Goal: Check status: Check status

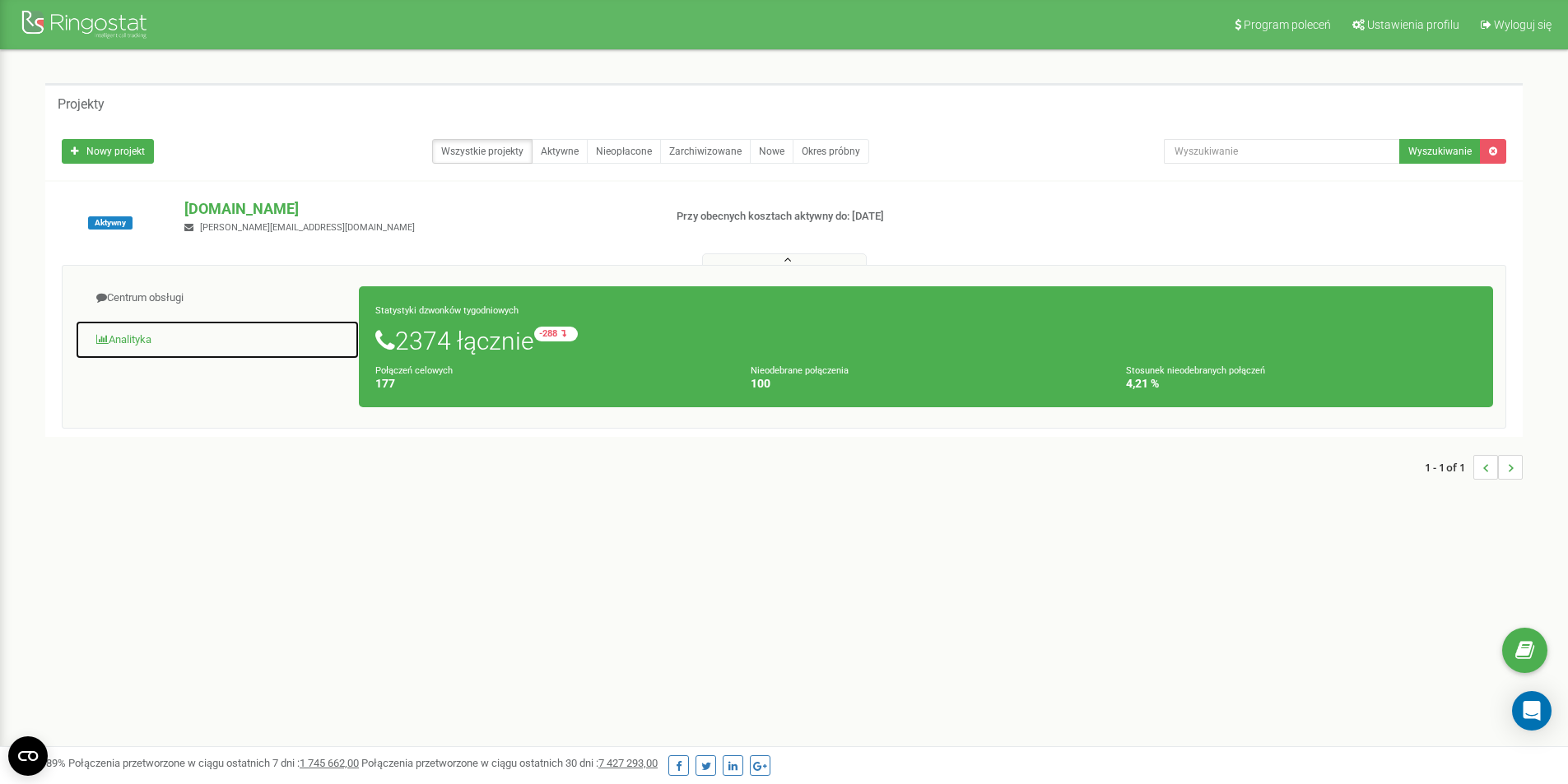
click at [130, 333] on link "Analityka" at bounding box center [217, 341] width 285 height 41
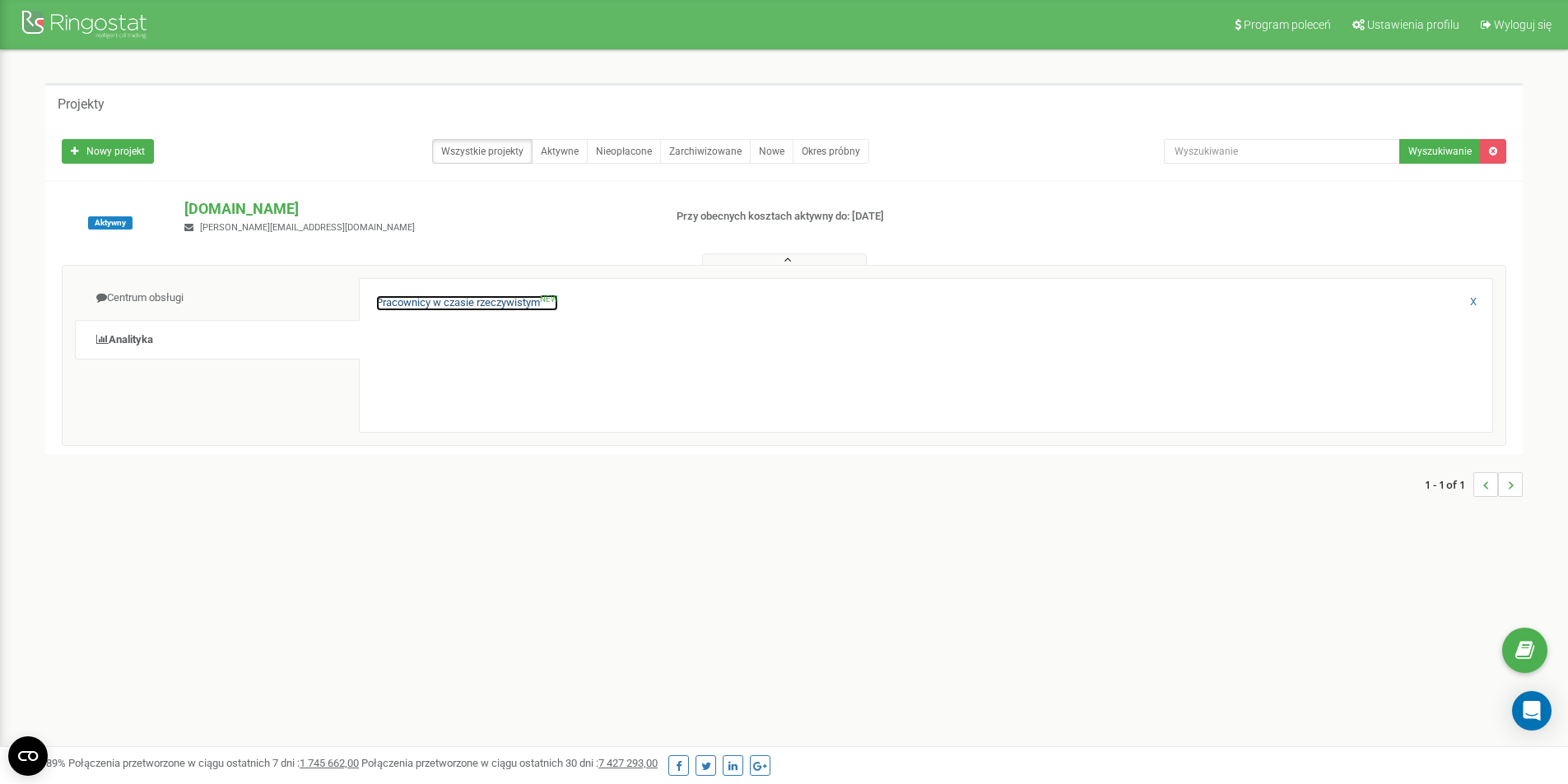
click at [461, 308] on link "Pracownicy w czasie rzeczywistym NEW" at bounding box center [467, 303] width 182 height 15
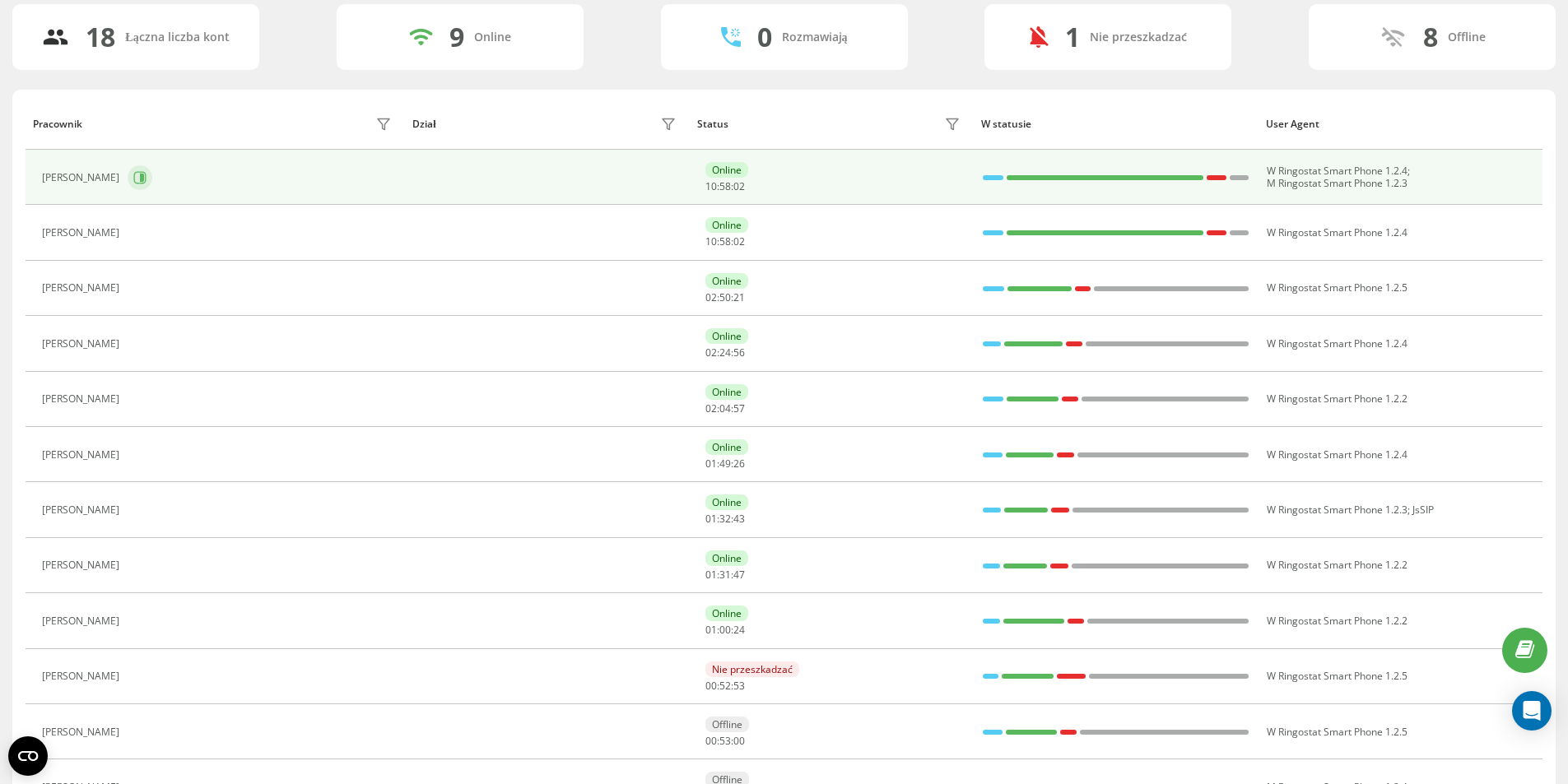
scroll to position [82, 0]
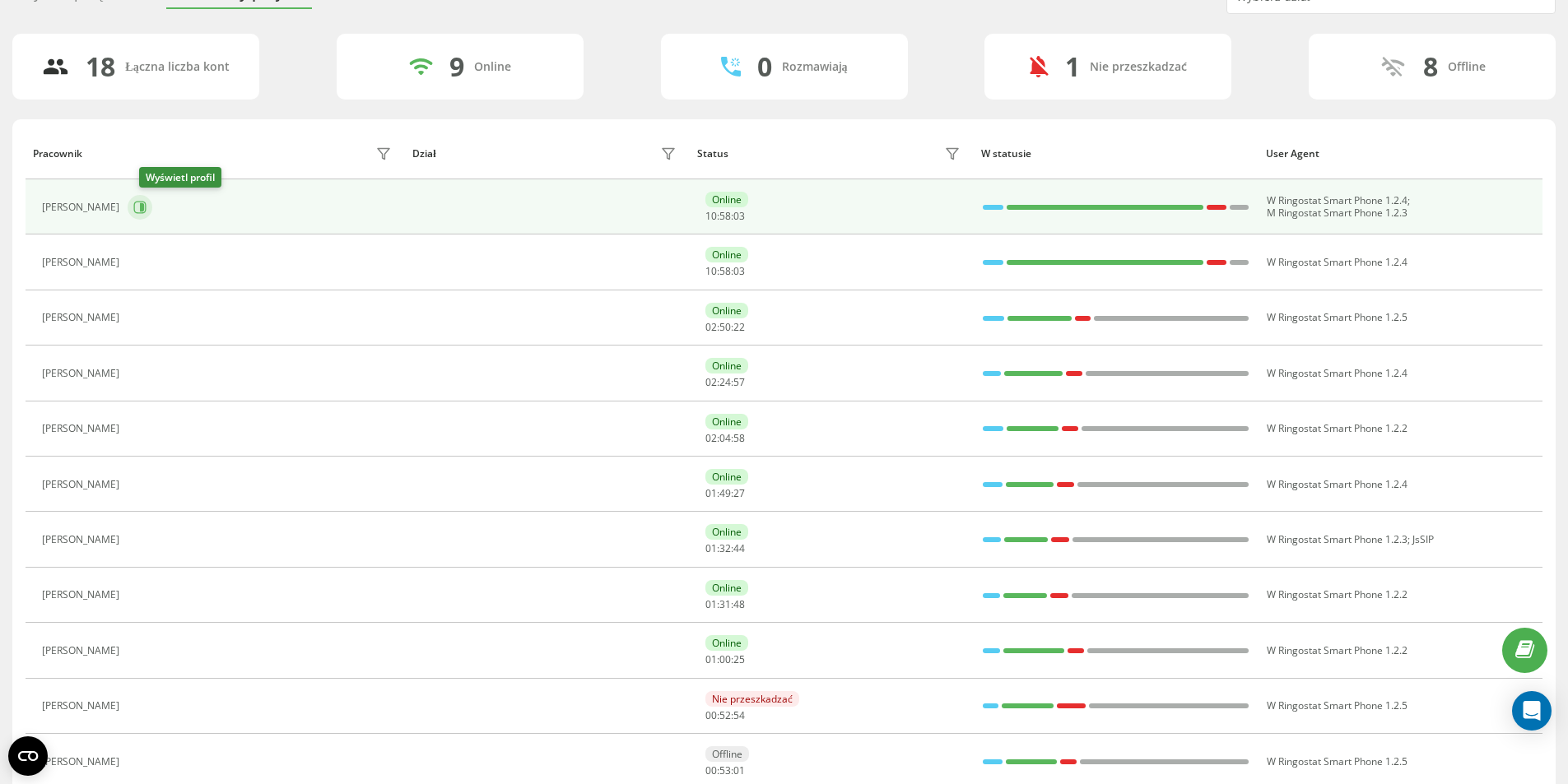
click at [144, 211] on icon at bounding box center [142, 208] width 4 height 8
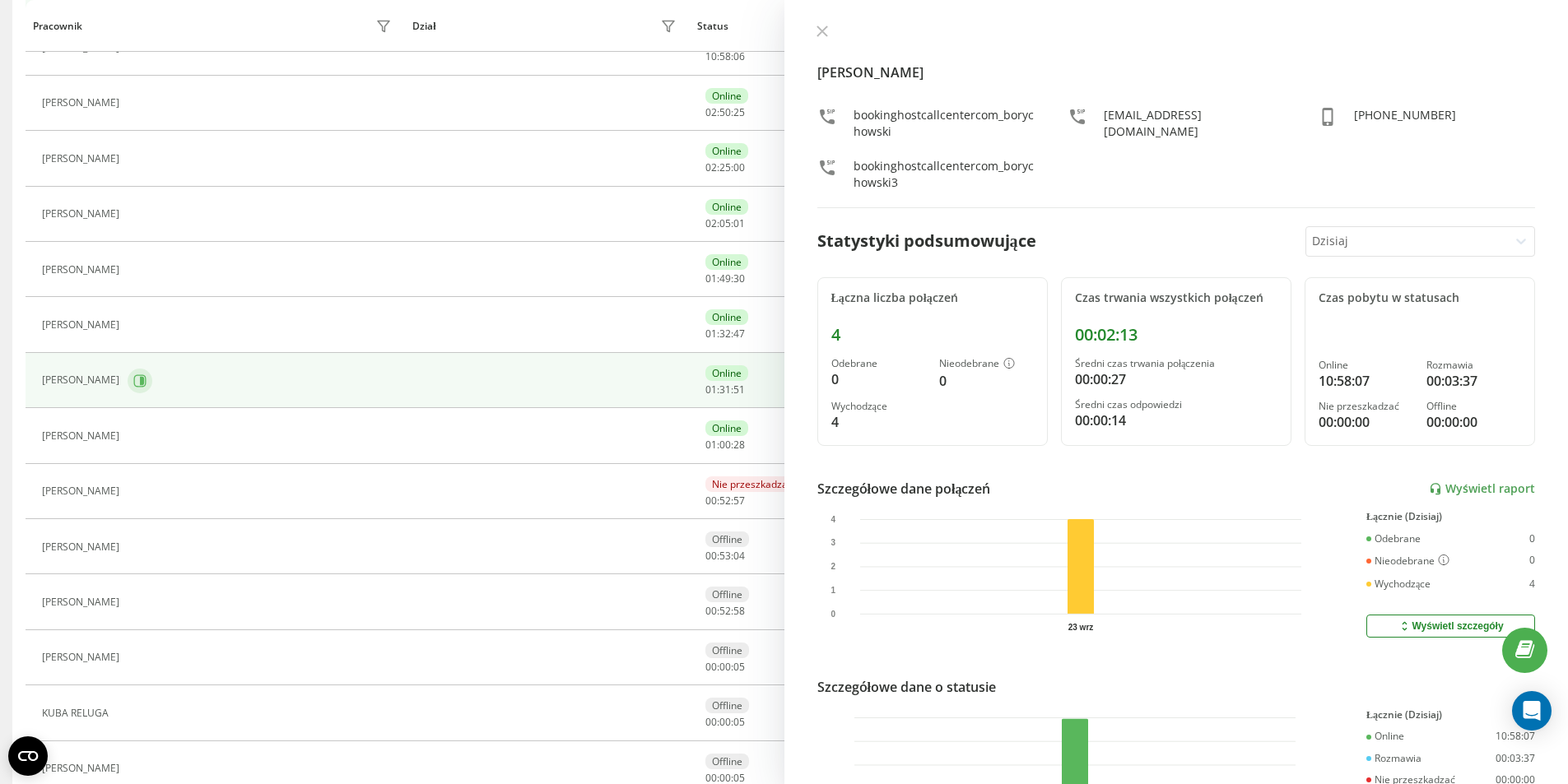
scroll to position [329, 0]
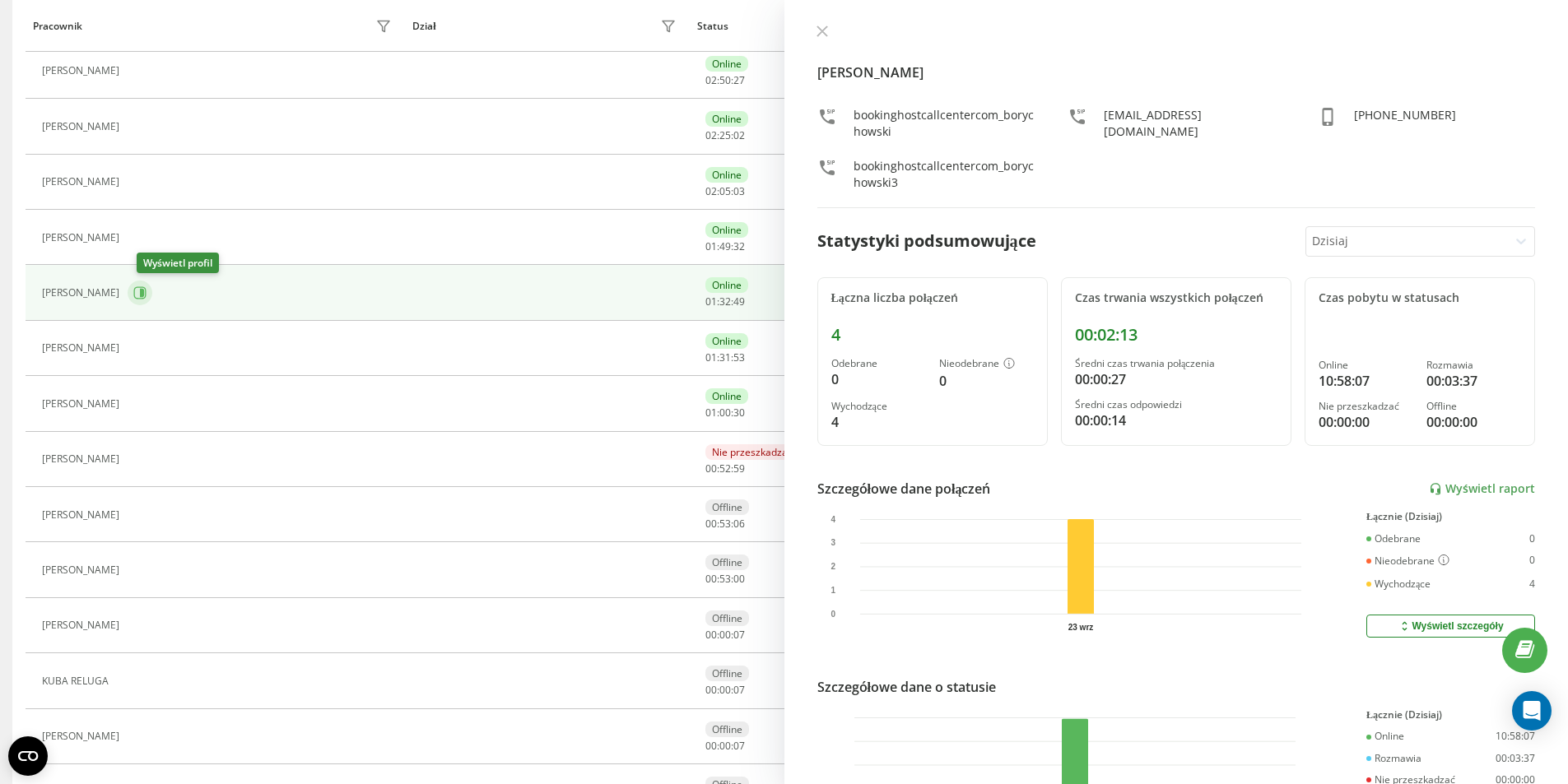
click at [153, 285] on button at bounding box center [140, 292] width 25 height 25
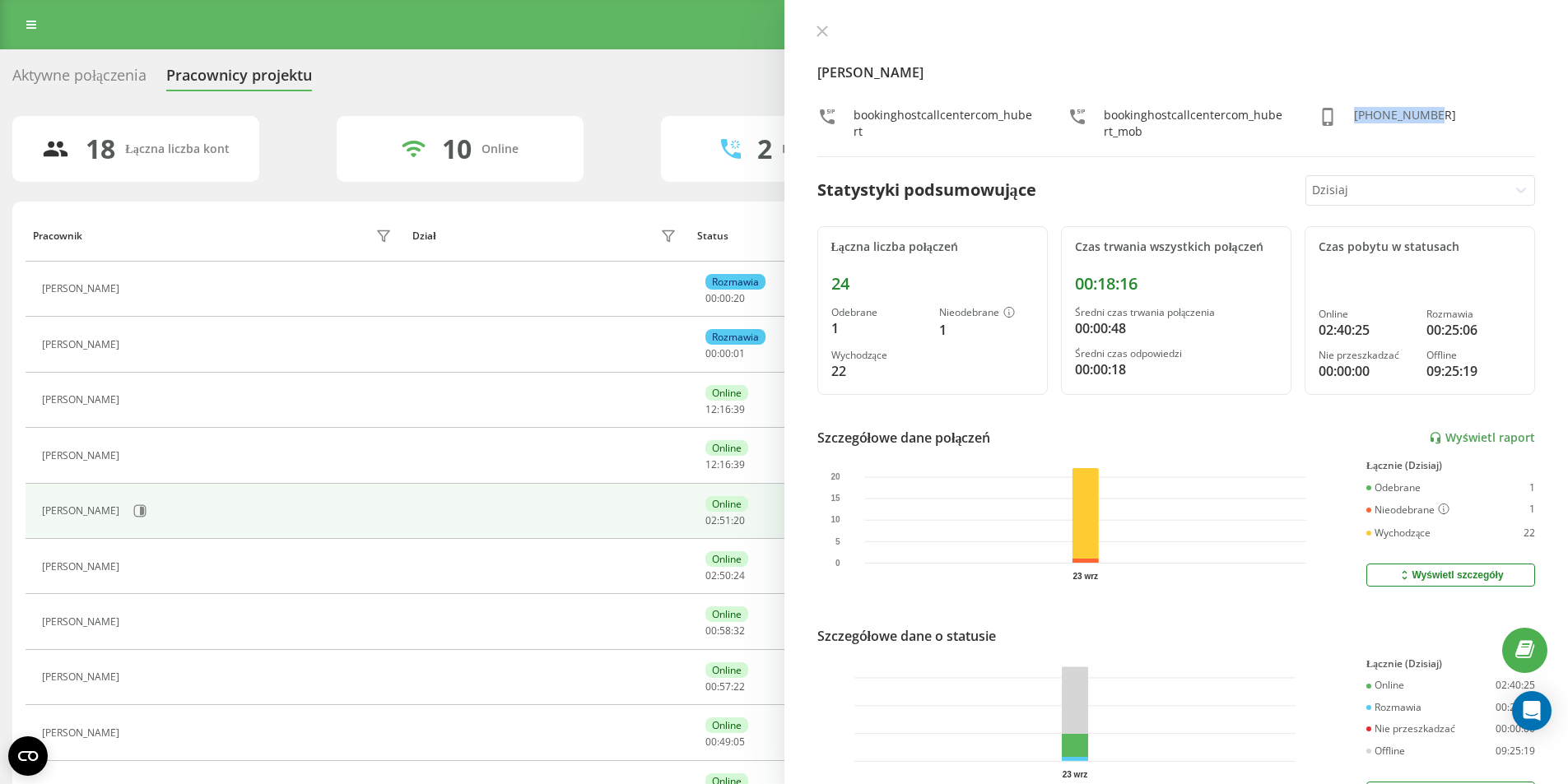
drag, startPoint x: 1412, startPoint y: 110, endPoint x: 1346, endPoint y: 116, distance: 66.3
click at [1346, 116] on div "[PHONE_NUMBER]" at bounding box center [1426, 123] width 217 height 33
copy div "[PHONE_NUMBER]"
